Goal: Task Accomplishment & Management: Manage account settings

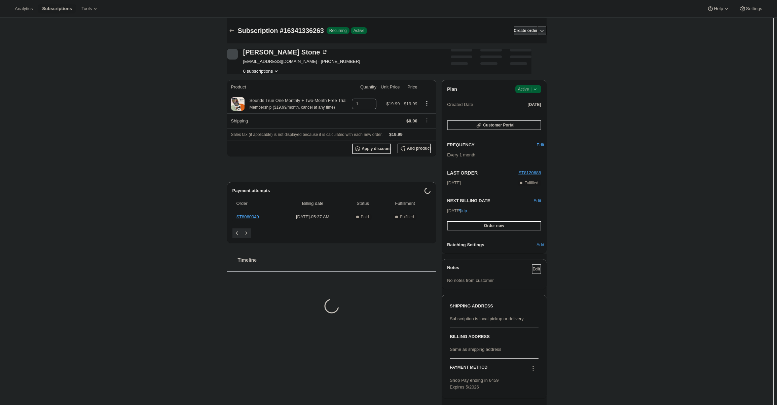
click at [538, 88] on icon at bounding box center [535, 89] width 7 height 7
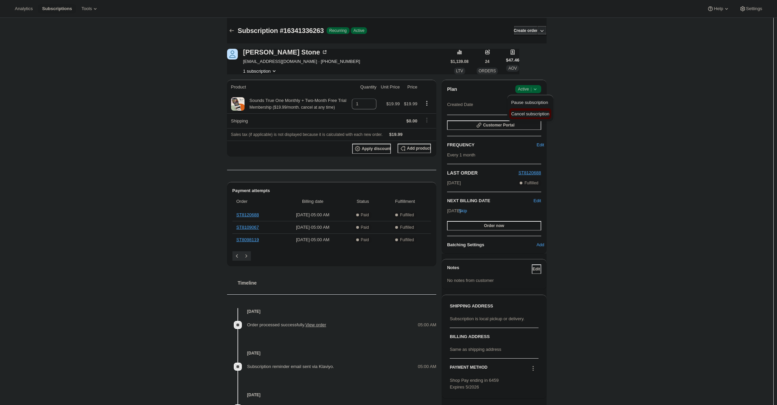
click at [538, 117] on button "Cancel subscription" at bounding box center [530, 113] width 42 height 11
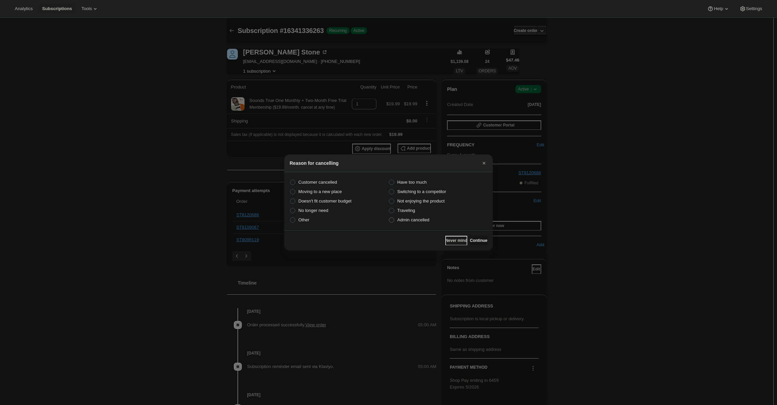
click at [408, 221] on span "Admin cancelled" at bounding box center [413, 219] width 32 height 5
click at [389, 218] on input "Admin cancelled" at bounding box center [389, 217] width 0 height 0
radio input "true"
click at [476, 237] on button "Continue" at bounding box center [478, 240] width 17 height 9
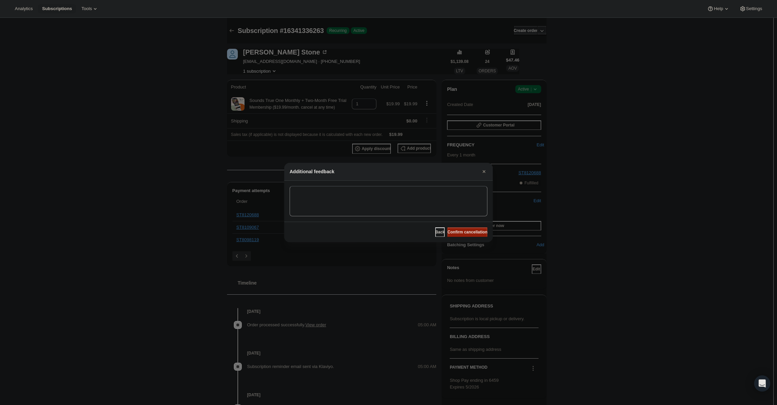
click at [476, 233] on span "Confirm cancellation" at bounding box center [467, 231] width 40 height 5
